Goal: Communication & Community: Ask a question

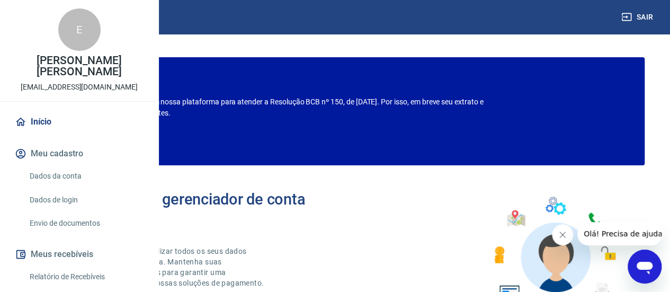
click at [461, 202] on div "Bem-vindo(a) ao gerenciador de conta Vindi Aqui você pode consultar e atualizar…" at bounding box center [335, 249] width 620 height 151
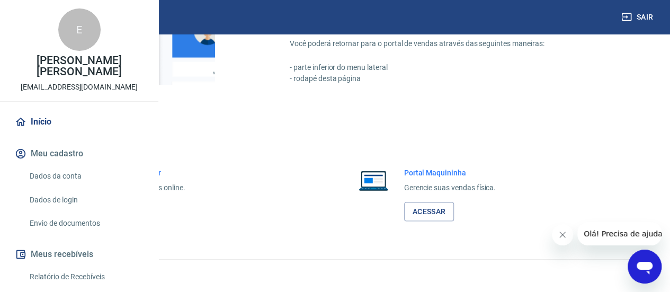
scroll to position [678, 0]
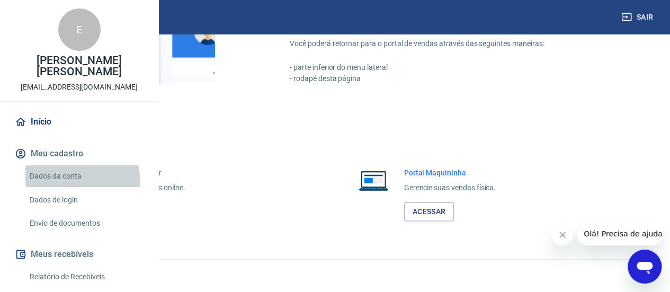
click at [61, 187] on link "Dados da conta" at bounding box center [85, 176] width 120 height 22
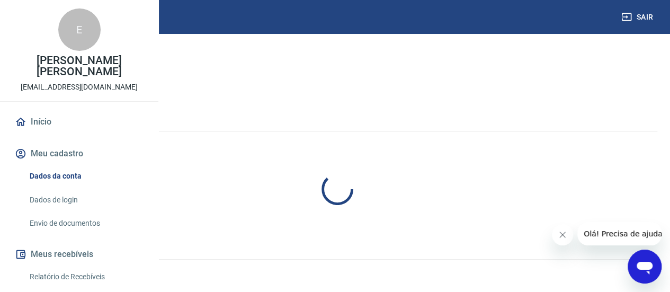
select select "SP"
select select "business"
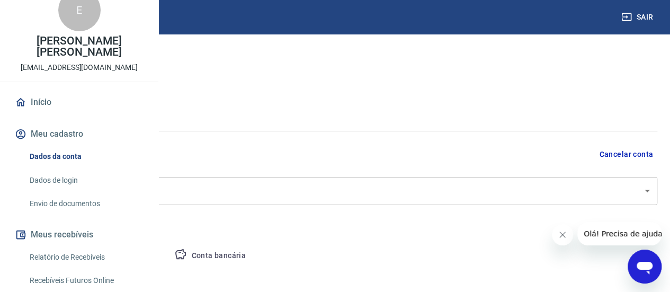
scroll to position [21, 0]
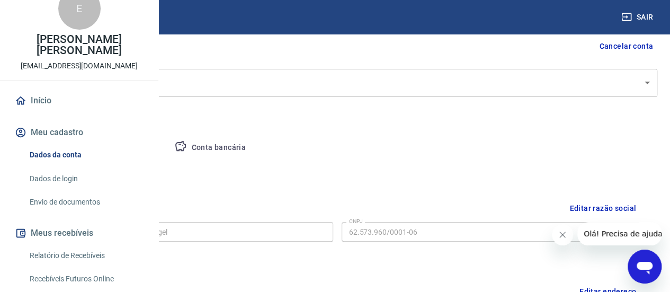
scroll to position [127, 0]
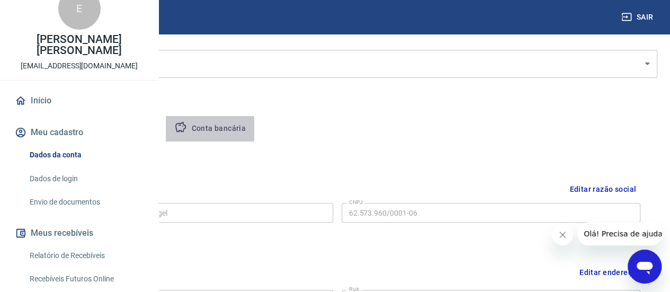
click at [254, 133] on button "Conta bancária" at bounding box center [210, 128] width 89 height 25
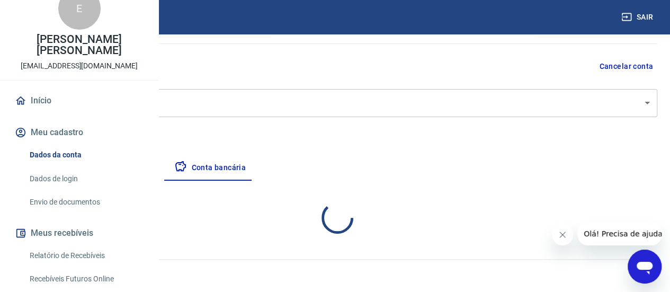
select select "1"
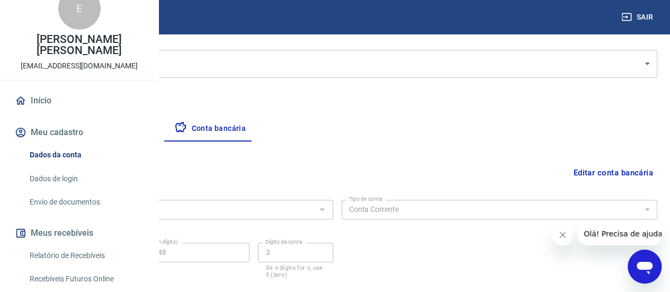
click at [459, 243] on div "Banco 336 - BANCO C6 BANK Banco Tipo de conta Conta Corrente Conta Poupança Tip…" at bounding box center [337, 238] width 641 height 85
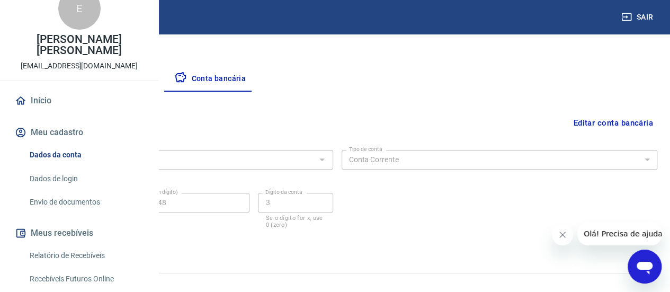
scroll to position [190, 0]
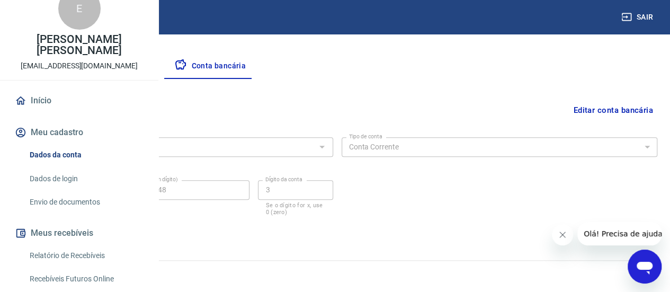
click at [81, 213] on link "Envio de documentos" at bounding box center [85, 202] width 120 height 22
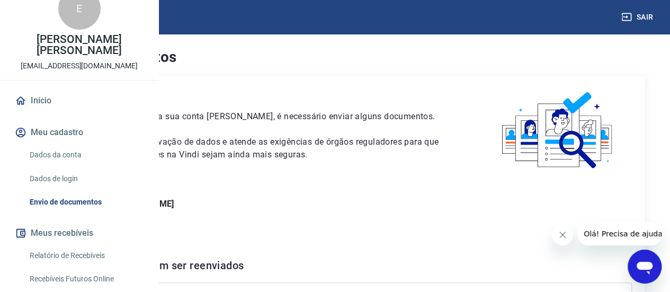
click at [425, 161] on p "Este envio serve como comprovação de dados e atende as exigências de órgãos reg…" at bounding box center [248, 148] width 421 height 25
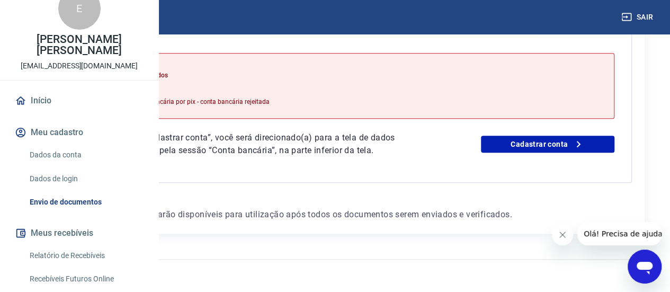
scroll to position [311, 0]
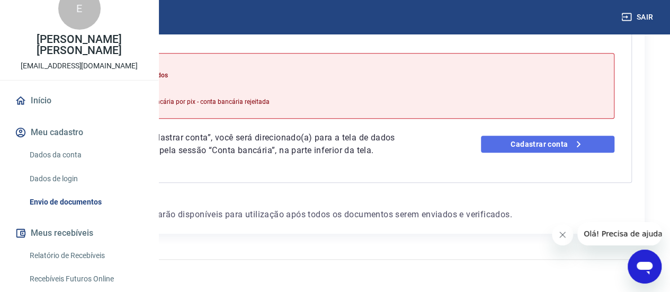
click at [544, 136] on link "Cadastrar conta" at bounding box center [548, 144] width 134 height 17
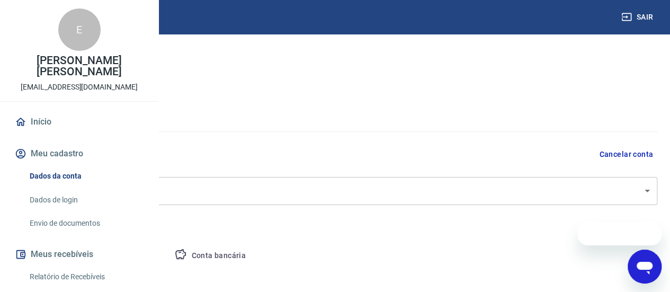
select select "SP"
select select "business"
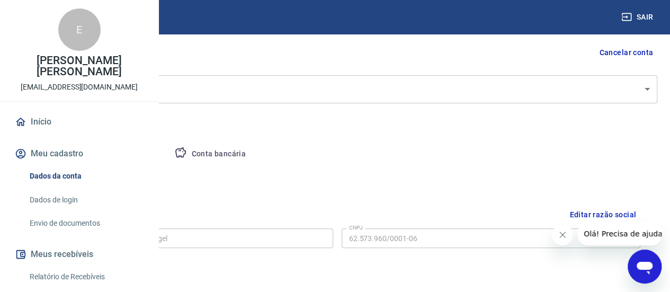
scroll to position [90, 0]
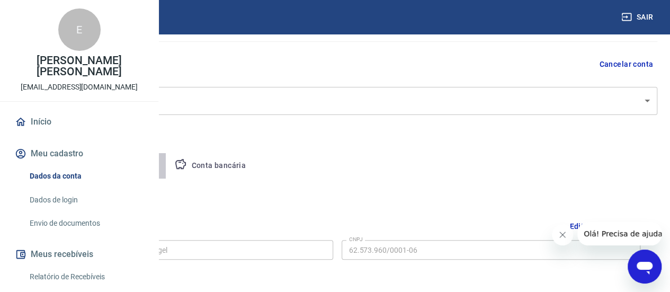
click at [166, 163] on button "Pessoa titular" at bounding box center [124, 165] width 84 height 25
click at [319, 181] on div "Editar nome e CPF Nome da pessoa titular Estela Rubin Popin Engel Nome da pesso…" at bounding box center [337, 227] width 641 height 97
click at [323, 190] on div "Editar nome e CPF Nome da pessoa titular Estela Rubin Popin Engel Nome da pesso…" at bounding box center [337, 227] width 641 height 97
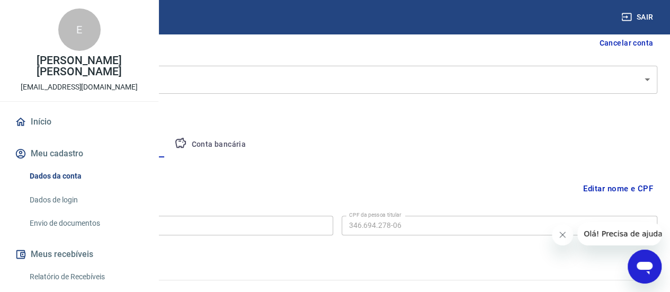
scroll to position [131, 0]
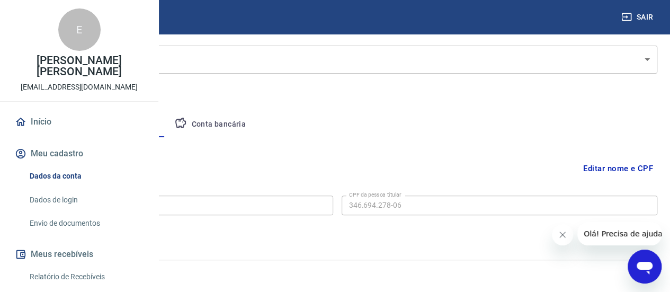
click at [254, 119] on button "Conta bancária" at bounding box center [210, 124] width 89 height 25
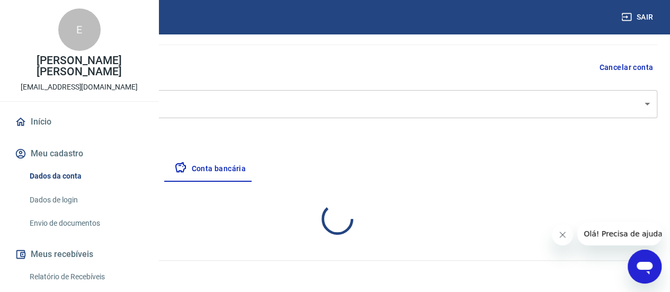
select select "1"
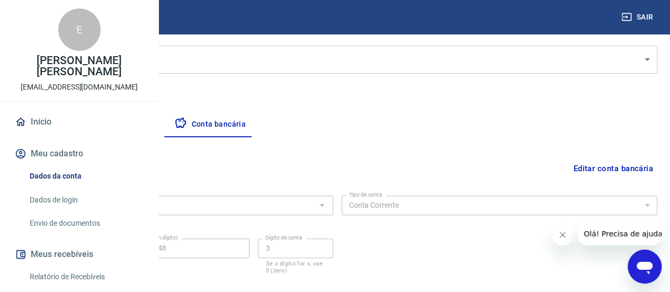
click at [435, 218] on div "Banco 336 - BANCO C6 BANK Banco Tipo de conta Conta Corrente Conta Poupança Tip…" at bounding box center [337, 233] width 641 height 85
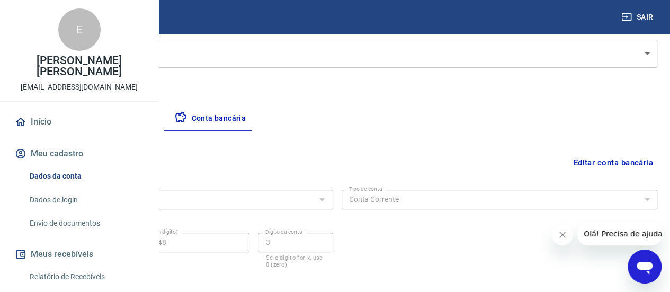
scroll to position [190, 0]
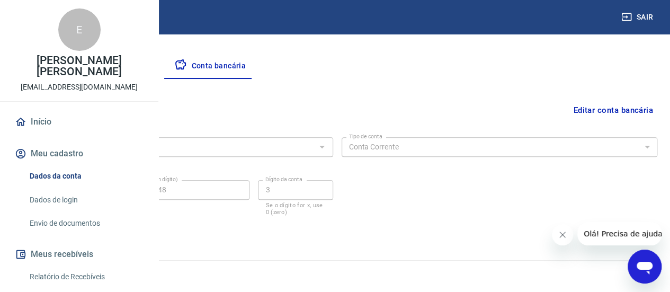
click at [642, 272] on icon "Abrir janela de mensagens" at bounding box center [644, 266] width 19 height 19
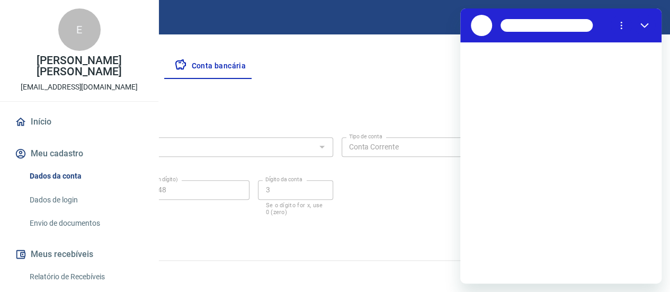
scroll to position [0, 0]
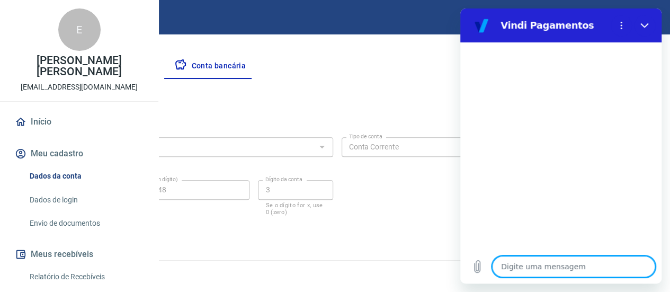
type textarea "o"
type textarea "x"
type textarea "ol"
type textarea "x"
type textarea "ola"
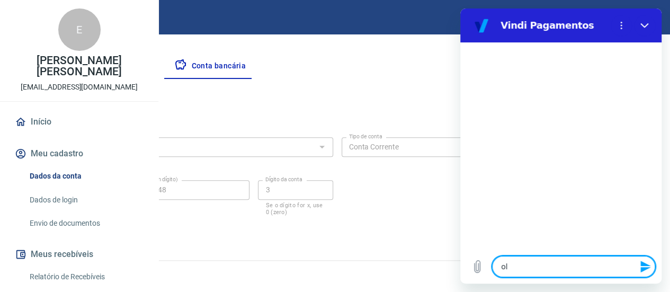
type textarea "x"
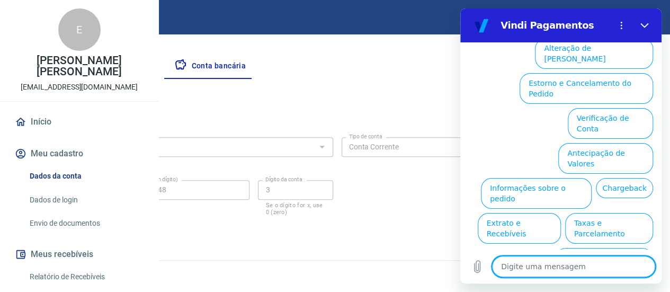
scroll to position [118, 0]
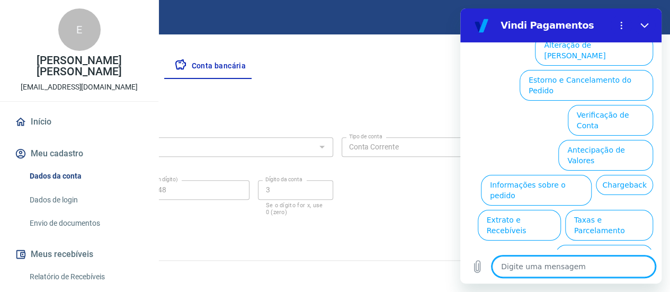
type textarea "f"
type textarea "x"
type textarea "fa"
type textarea "x"
type textarea "fal"
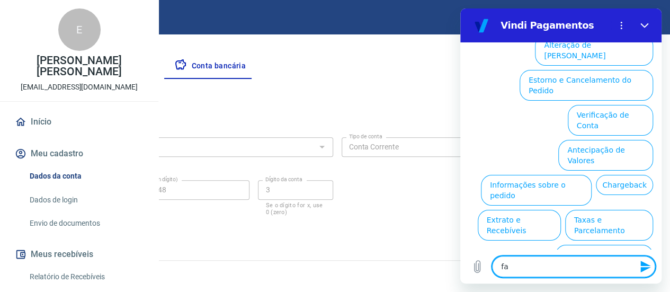
type textarea "x"
type textarea "fala"
type textarea "x"
type textarea "falar"
type textarea "x"
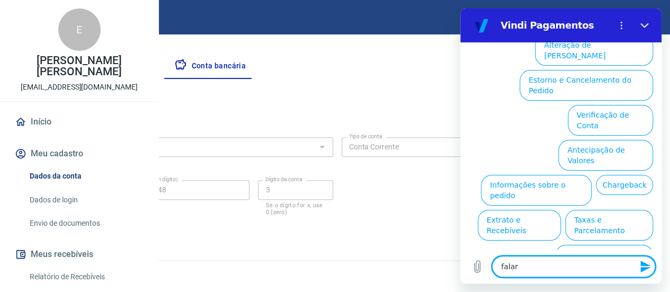
type textarea "falar"
type textarea "x"
type textarea "falar a"
type textarea "x"
type textarea "falar at"
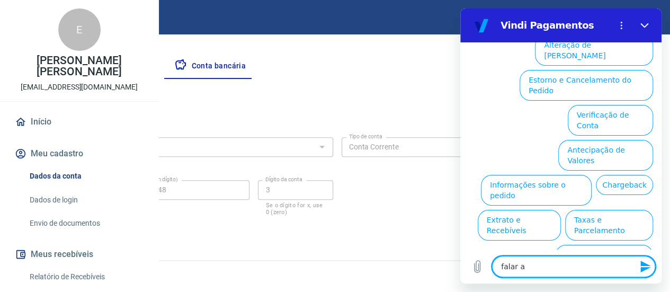
type textarea "x"
type textarea "falar ate"
type textarea "x"
type textarea "falar aten"
type textarea "x"
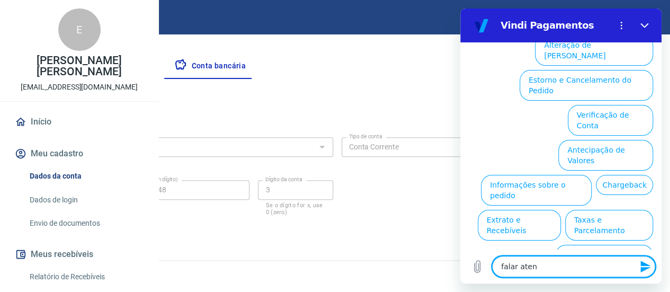
type textarea "falar atend"
type textarea "x"
type textarea "falar atende"
type textarea "x"
type textarea "falar atenden"
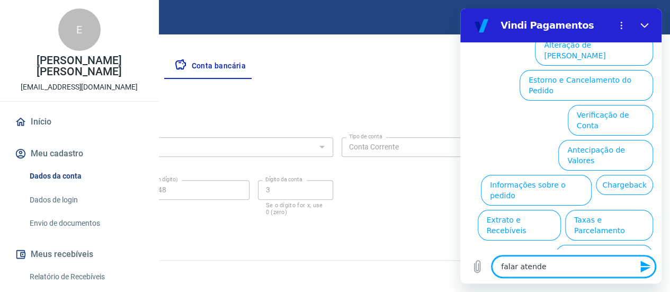
type textarea "x"
type textarea "falar atendent"
type textarea "x"
type textarea "falar atendente"
type textarea "x"
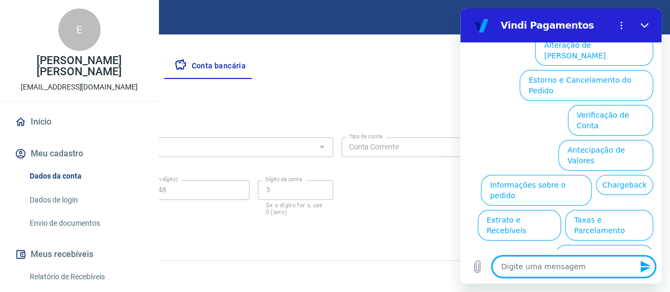
scroll to position [0, 0]
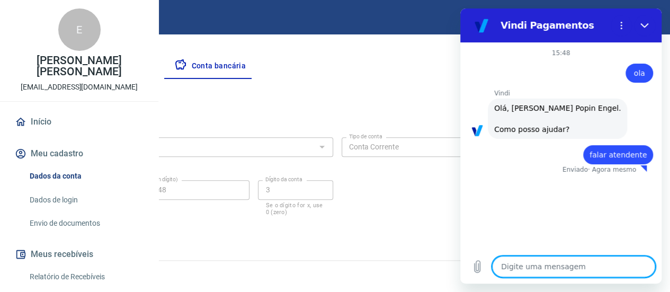
type textarea "x"
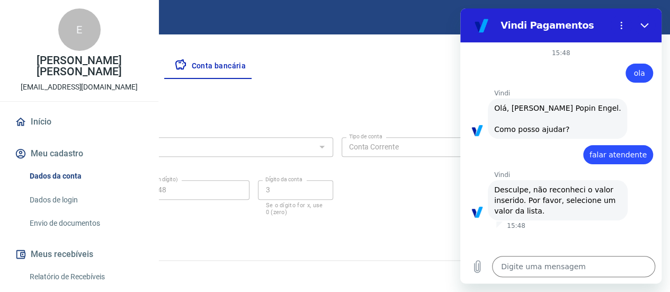
click at [622, 101] on div "Vindi diz: Olá, Estela Rubin Popin Engel. Como posso ajudar?" at bounding box center [565, 118] width 193 height 41
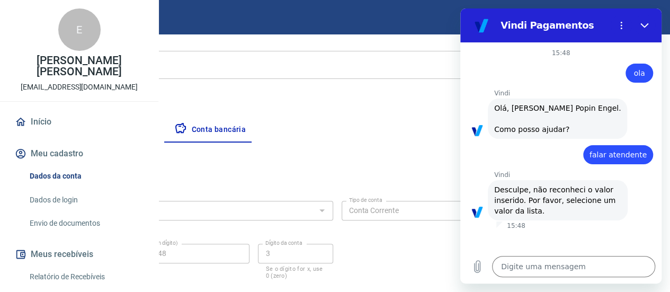
click at [622, 101] on div "Vindi diz: Olá, Estela Rubin Popin Engel. Como posso ajudar?" at bounding box center [565, 118] width 193 height 41
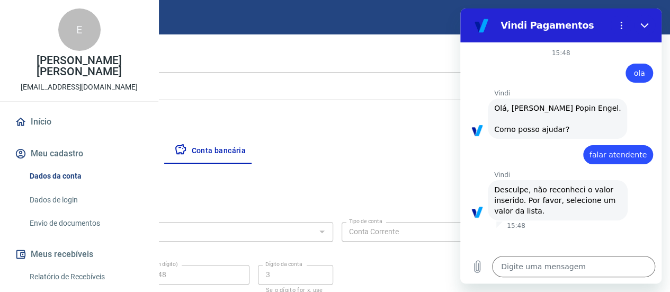
click at [627, 91] on p "Vindi" at bounding box center [577, 93] width 167 height 8
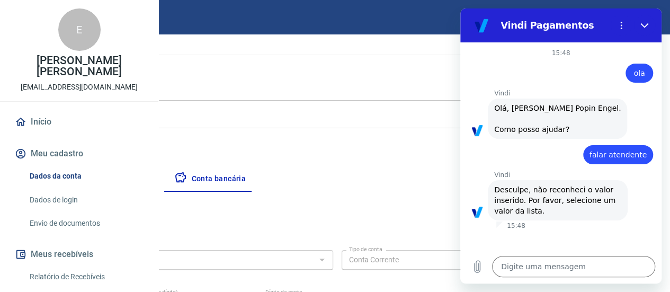
scroll to position [63, 0]
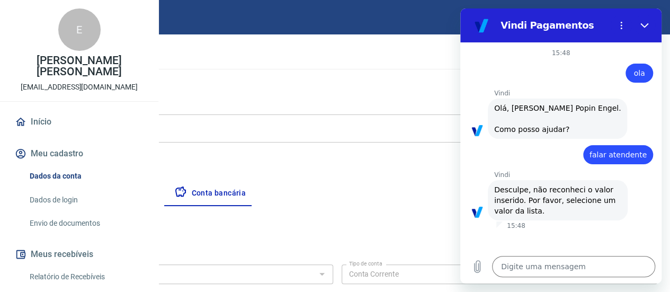
click at [592, 229] on div "15:48" at bounding box center [579, 226] width 165 height 8
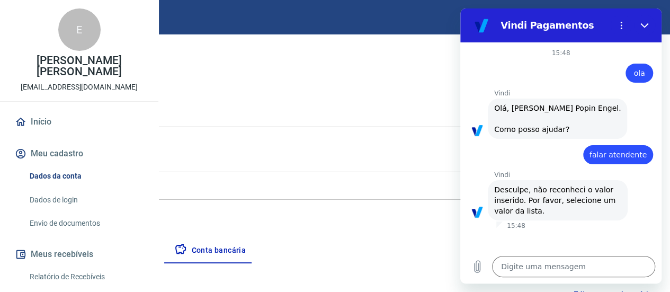
scroll to position [0, 0]
click at [583, 112] on span "Olá, Estela Rubin Popin Engel. Como posso ajudar?" at bounding box center [557, 119] width 127 height 32
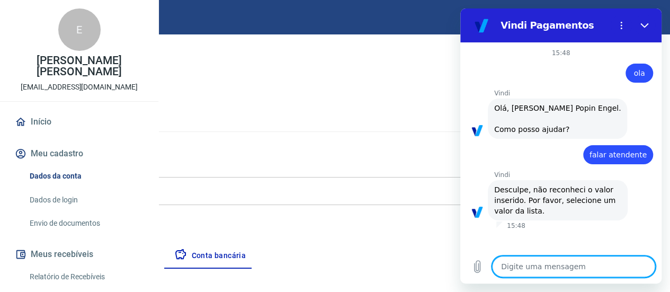
click at [576, 263] on textarea at bounding box center [573, 266] width 163 height 21
type textarea "o"
type textarea "x"
type textarea "ol"
type textarea "x"
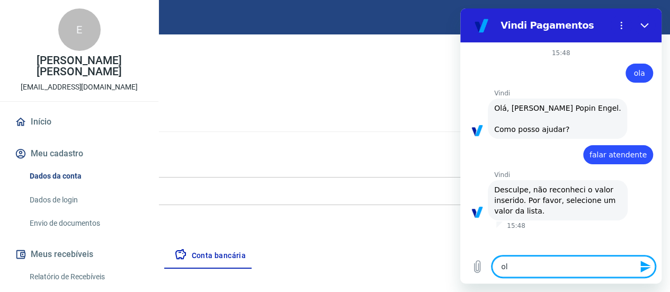
type textarea "ola"
type textarea "x"
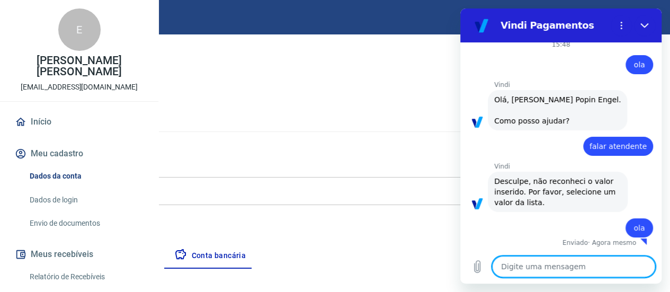
type textarea "x"
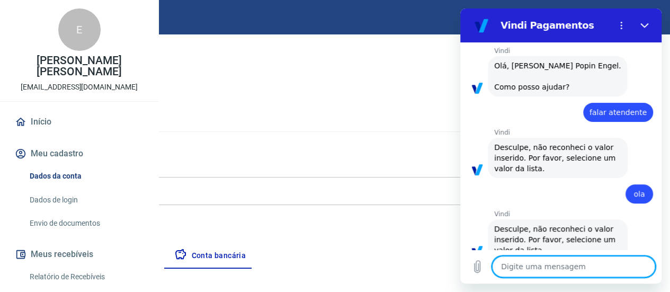
scroll to position [65, 0]
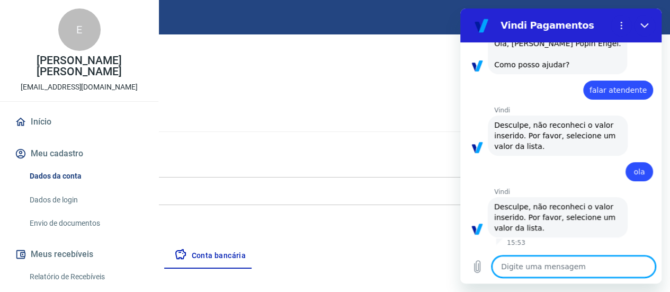
click at [586, 266] on textarea at bounding box center [573, 266] width 163 height 21
type textarea "g"
type textarea "x"
type textarea "go"
type textarea "x"
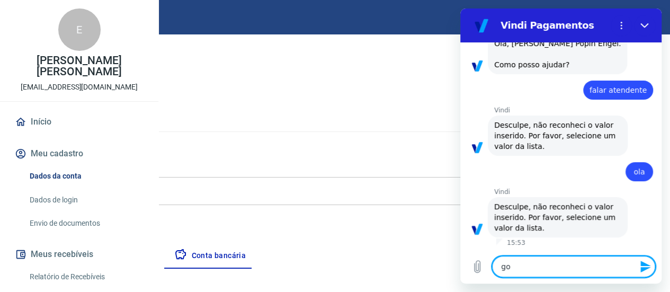
type textarea "gos"
type textarea "x"
type textarea "gost"
type textarea "x"
type textarea "gosta"
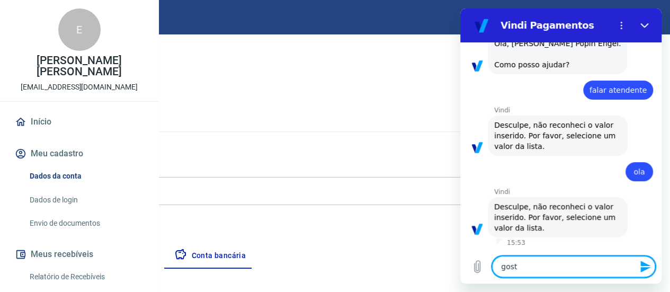
type textarea "x"
type textarea "gostar"
type textarea "x"
type textarea "gostari"
type textarea "x"
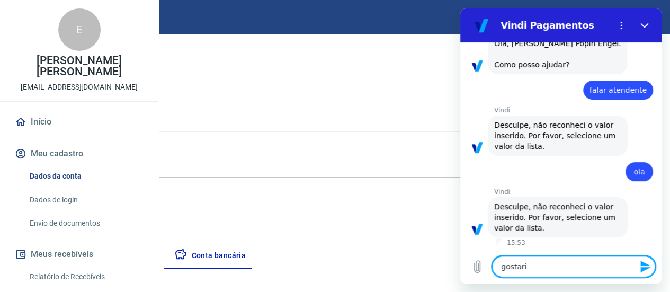
type textarea "gostaria"
type textarea "x"
type textarea "gostaria"
type textarea "x"
type textarea "gostaria"
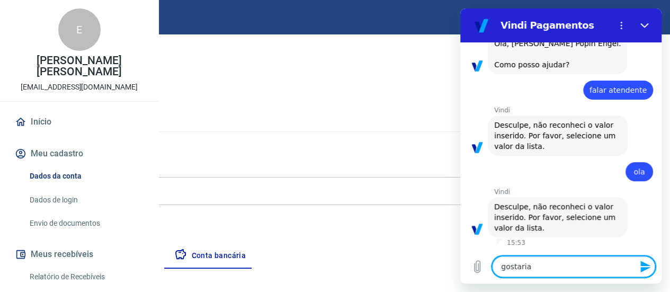
type textarea "x"
type textarea "gostaria"
type textarea "x"
type textarea "gostaria d"
type textarea "x"
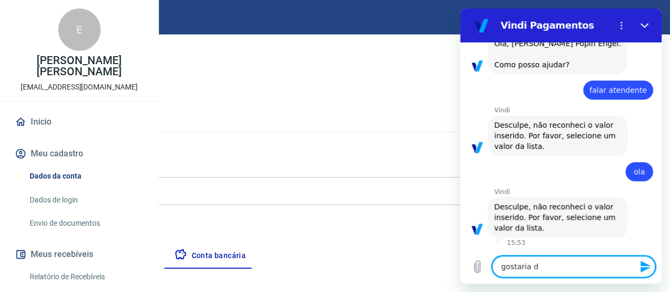
type textarea "gostaria de"
type textarea "x"
type textarea "gostaria de"
type textarea "x"
type textarea "gostaria de v"
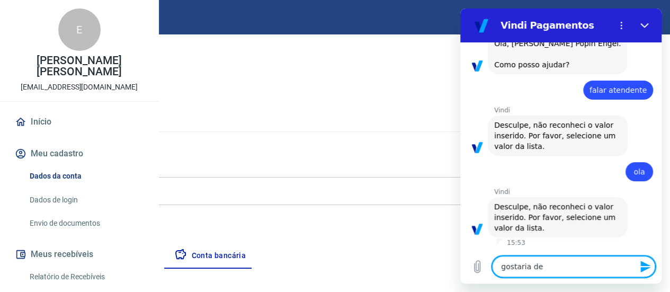
type textarea "x"
type textarea "gostaria de va"
type textarea "x"
type textarea "gostaria de v"
type textarea "x"
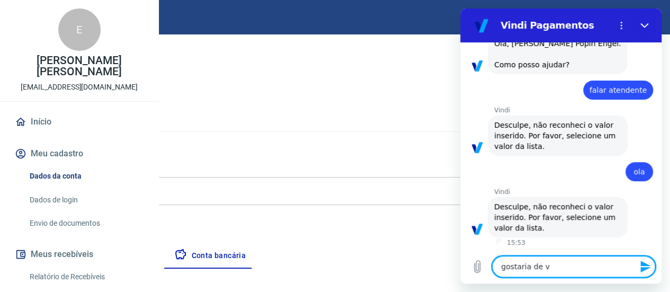
type textarea "gostaria de"
type textarea "x"
type textarea "gostaria de f"
type textarea "x"
type textarea "gostaria de fa"
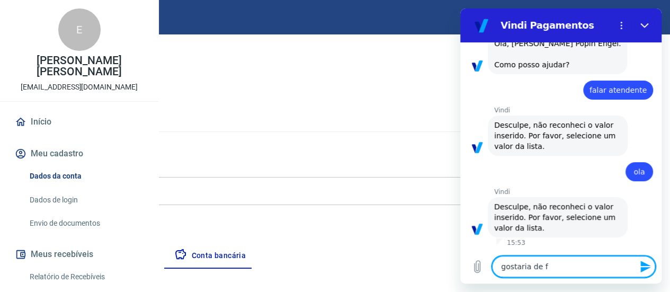
type textarea "x"
type textarea "gostaria de fal"
type textarea "x"
type textarea "gostaria de fala"
type textarea "x"
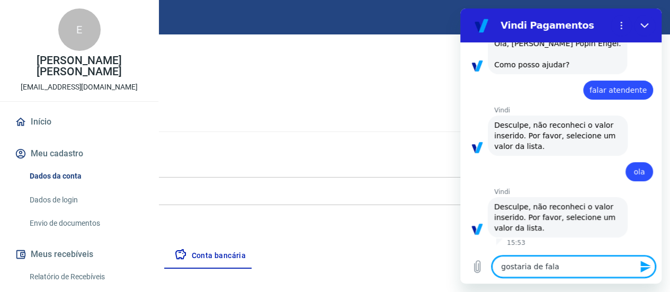
type textarea "gostaria de falae"
type textarea "x"
type textarea "gostaria de falaer"
type textarea "x"
type textarea "gostaria de falaer"
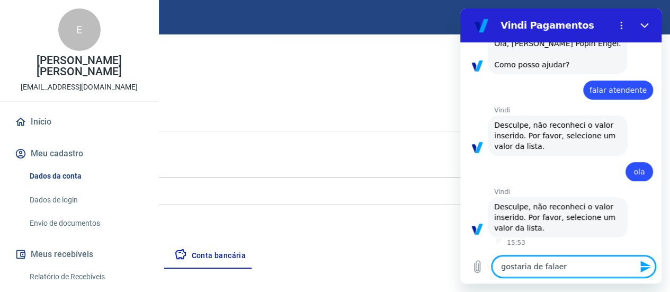
type textarea "x"
type textarea "gostaria de falaer c"
type textarea "x"
type textarea "gostaria de falaer co"
type textarea "x"
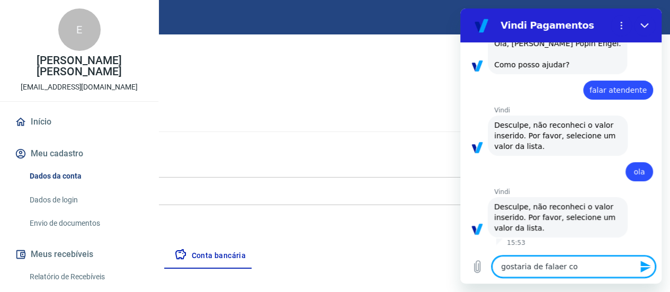
type textarea "gostaria de falaer com"
type textarea "x"
type textarea "gostaria de falaer com"
type textarea "x"
type textarea "gostaria de falaer com a"
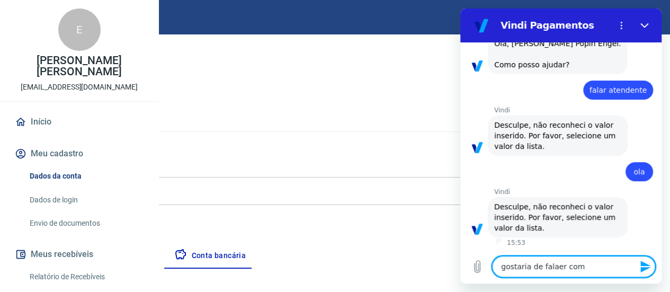
type textarea "x"
type textarea "gostaria de falaer com at"
type textarea "x"
type textarea "gostaria de falaer com ate"
type textarea "x"
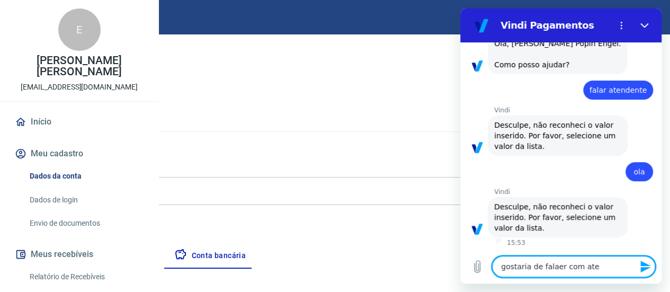
type textarea "gostaria de falaer com aten"
type textarea "x"
type textarea "gostaria de falaer com atend"
type textarea "x"
type textarea "gostaria de falaer com atende"
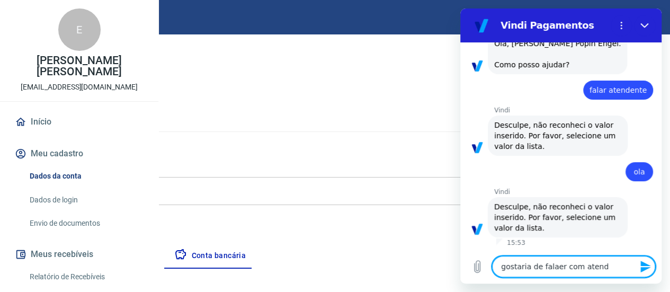
type textarea "x"
type textarea "gostaria de falaer com atenden"
type textarea "x"
type textarea "gostaria de falaer com atendent"
type textarea "x"
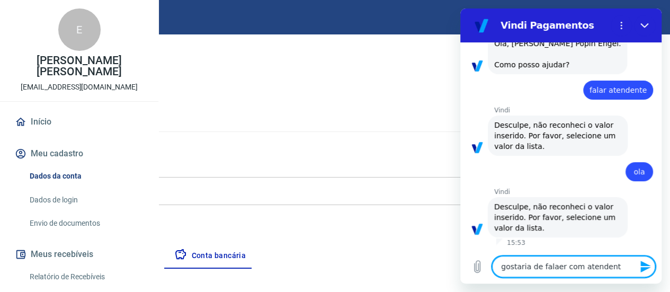
type textarea "gostaria de falaer com atendente"
type textarea "x"
type textarea "gostaria de falaer com atendente"
type textarea "x"
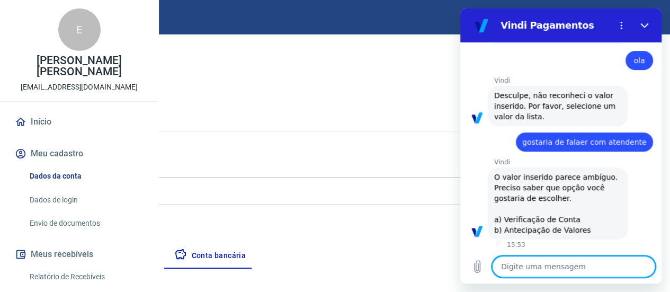
scroll to position [178, 0]
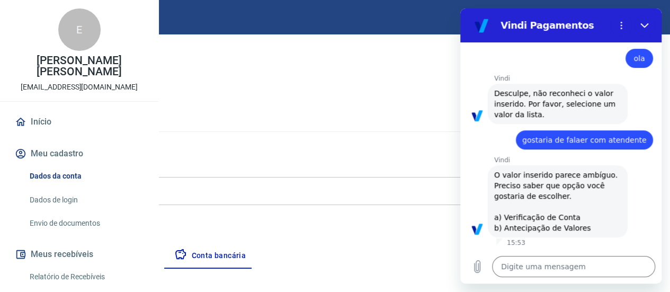
click at [330, 101] on h5 "Dados cadastrais" at bounding box center [337, 106] width 641 height 17
click at [366, 102] on h5 "Dados cadastrais" at bounding box center [337, 106] width 641 height 17
click at [643, 25] on icon "Fechar" at bounding box center [645, 25] width 8 height 5
type textarea "x"
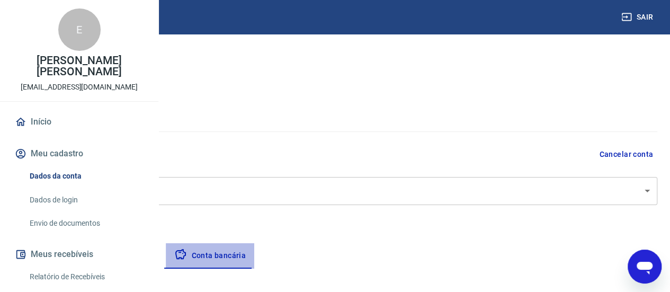
click at [254, 259] on button "Conta bancária" at bounding box center [210, 255] width 89 height 25
